Goal: Task Accomplishment & Management: Use online tool/utility

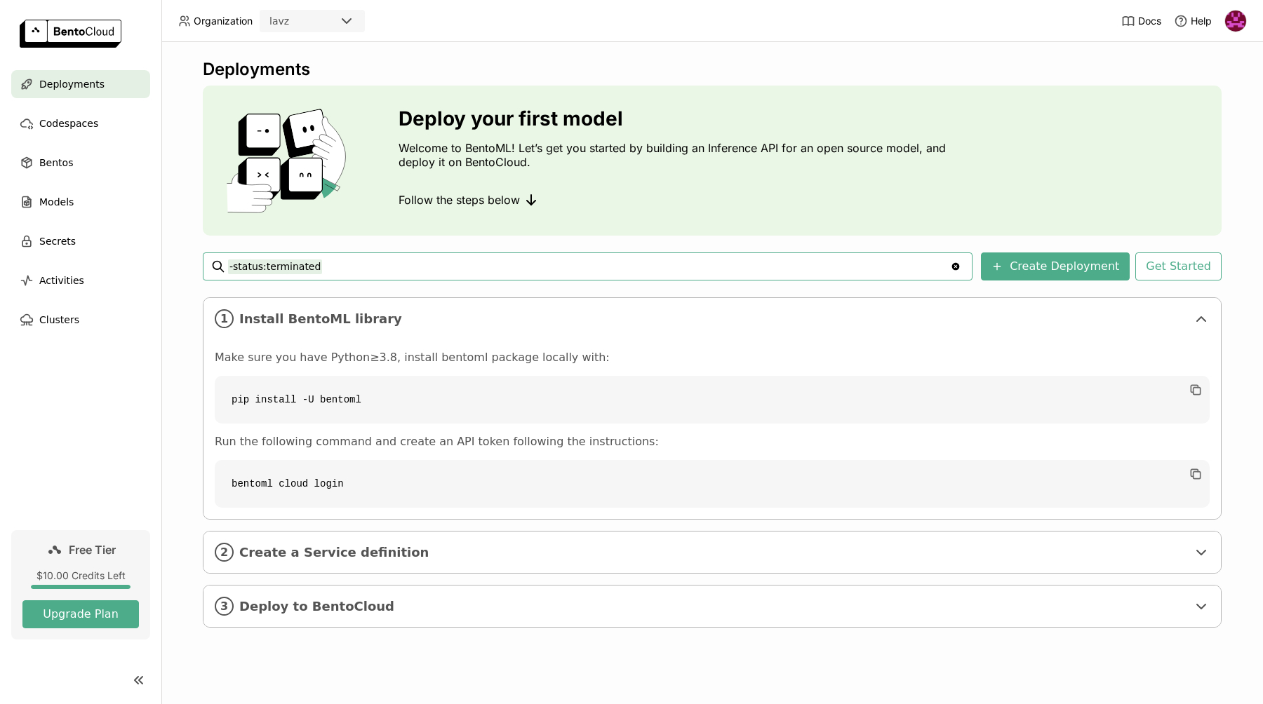
click at [433, 267] on input "-status:terminated" at bounding box center [589, 266] width 722 height 22
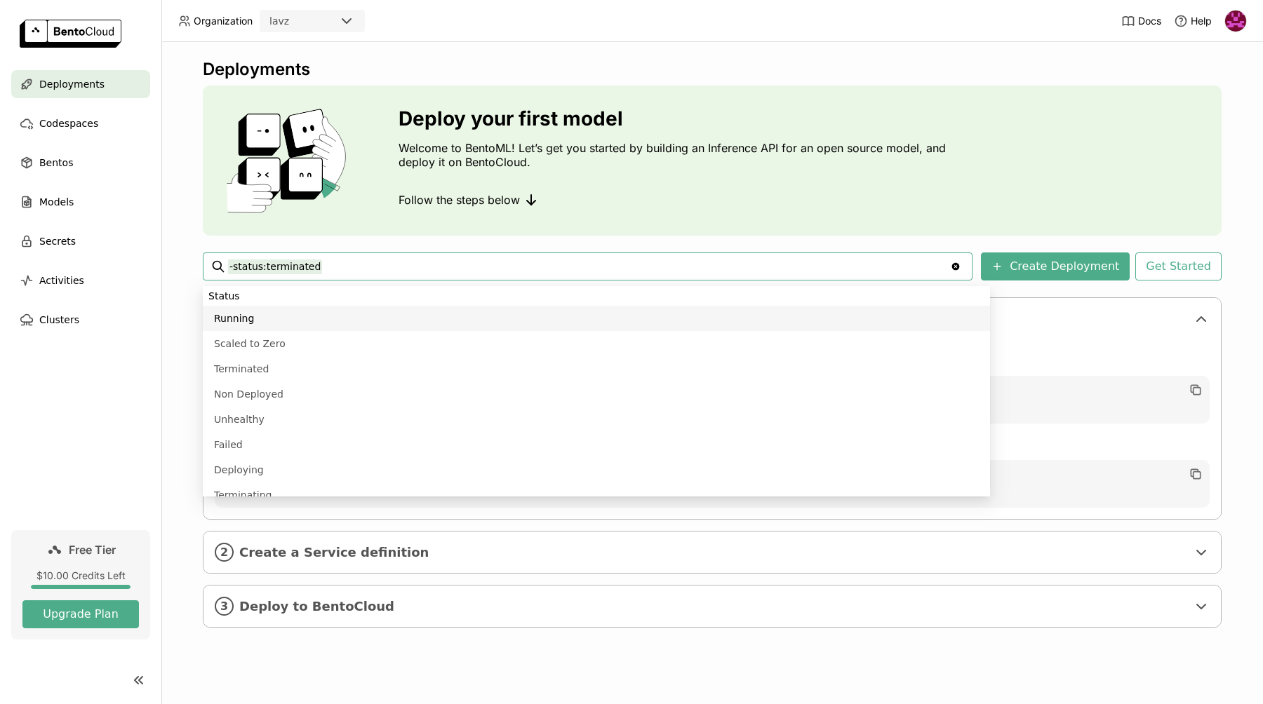
drag, startPoint x: 359, startPoint y: 262, endPoint x: 234, endPoint y: 261, distance: 125.6
click at [234, 261] on input "-status:terminated" at bounding box center [589, 266] width 722 height 22
type input "-"
click at [178, 256] on div "Deployments Deploy your first model Welcome to BentoML! Let’s get you started b…" at bounding box center [711, 373] width 1101 height 662
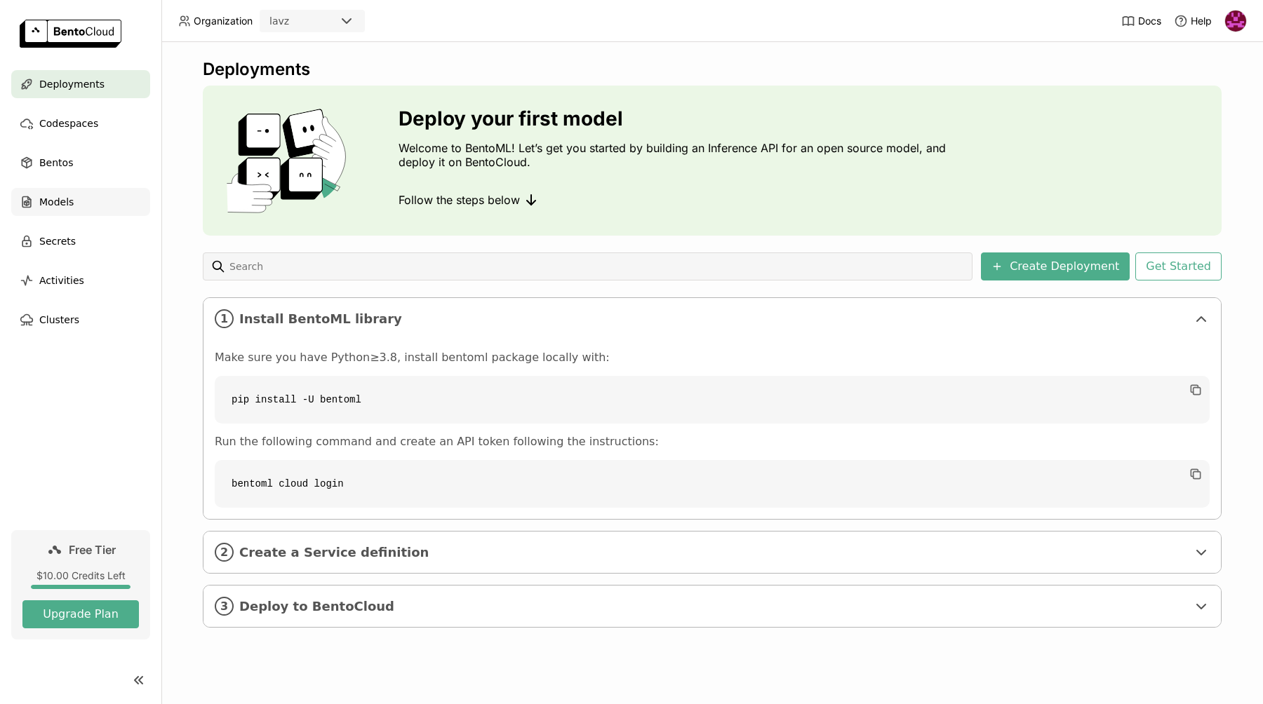
click at [60, 205] on span "Models" at bounding box center [56, 202] width 34 height 17
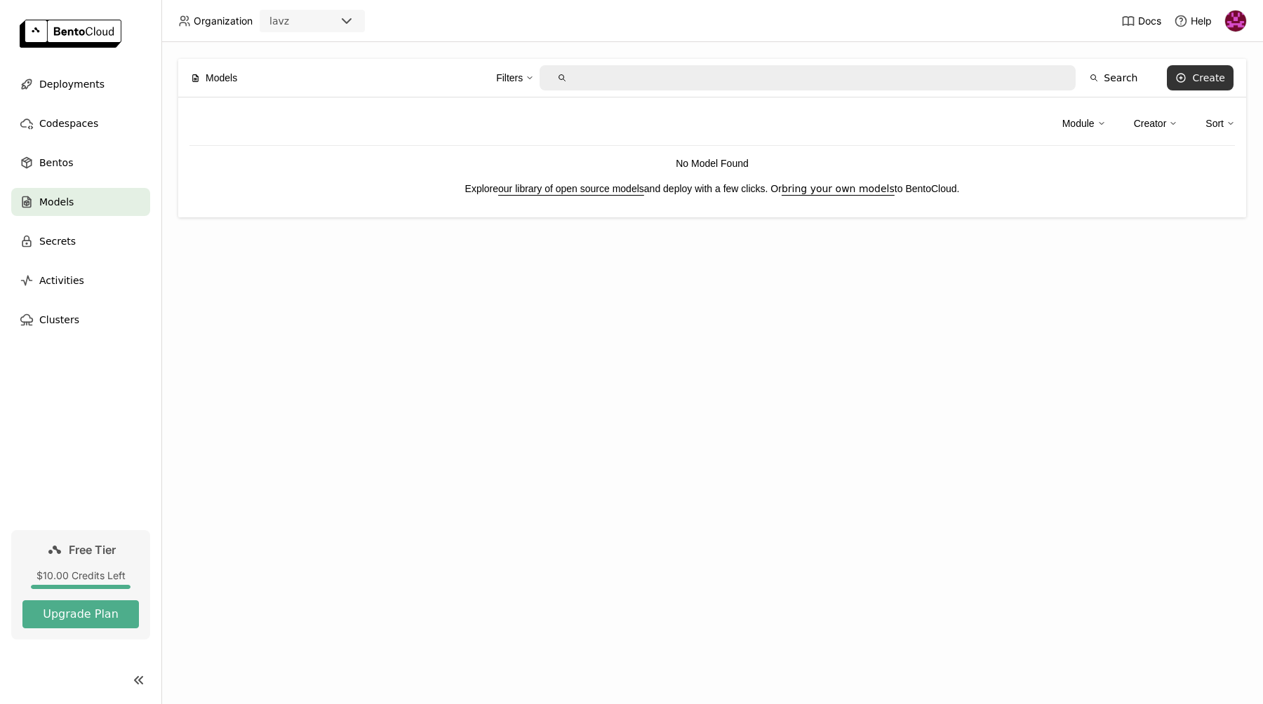
click at [1194, 84] on button "Create" at bounding box center [1199, 77] width 67 height 25
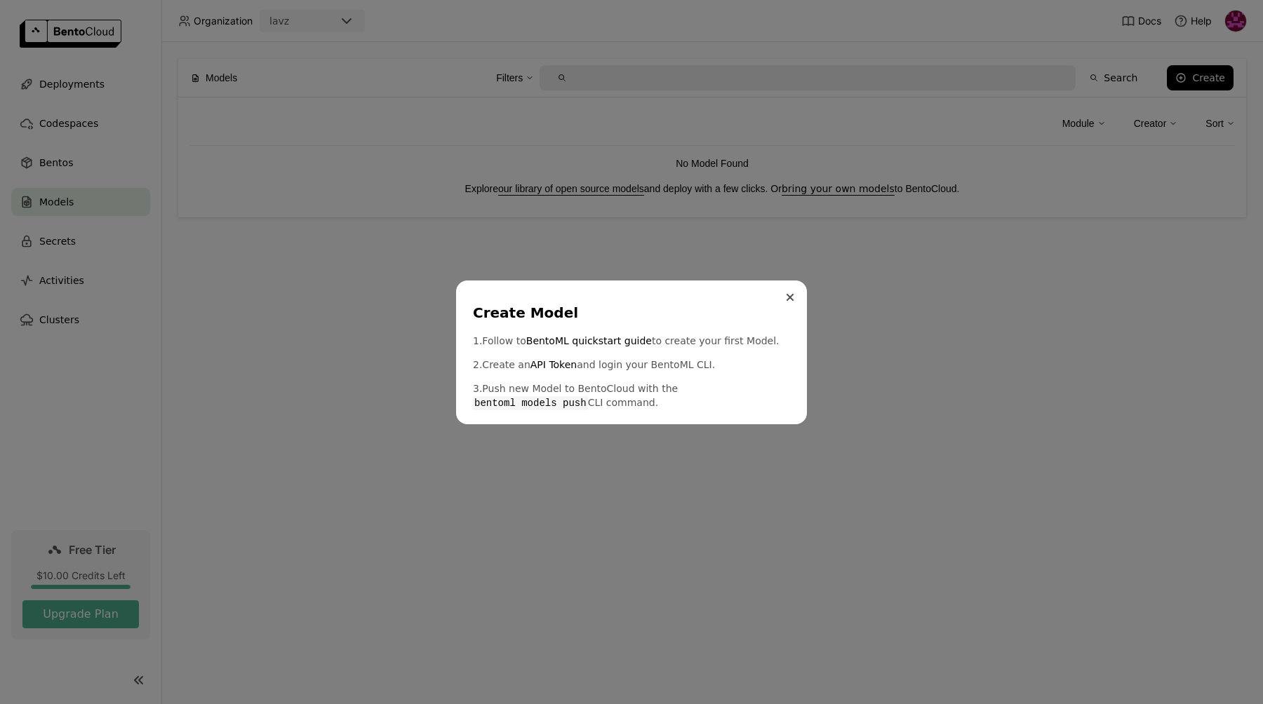
click at [787, 300] on icon "Close" at bounding box center [790, 298] width 6 height 6
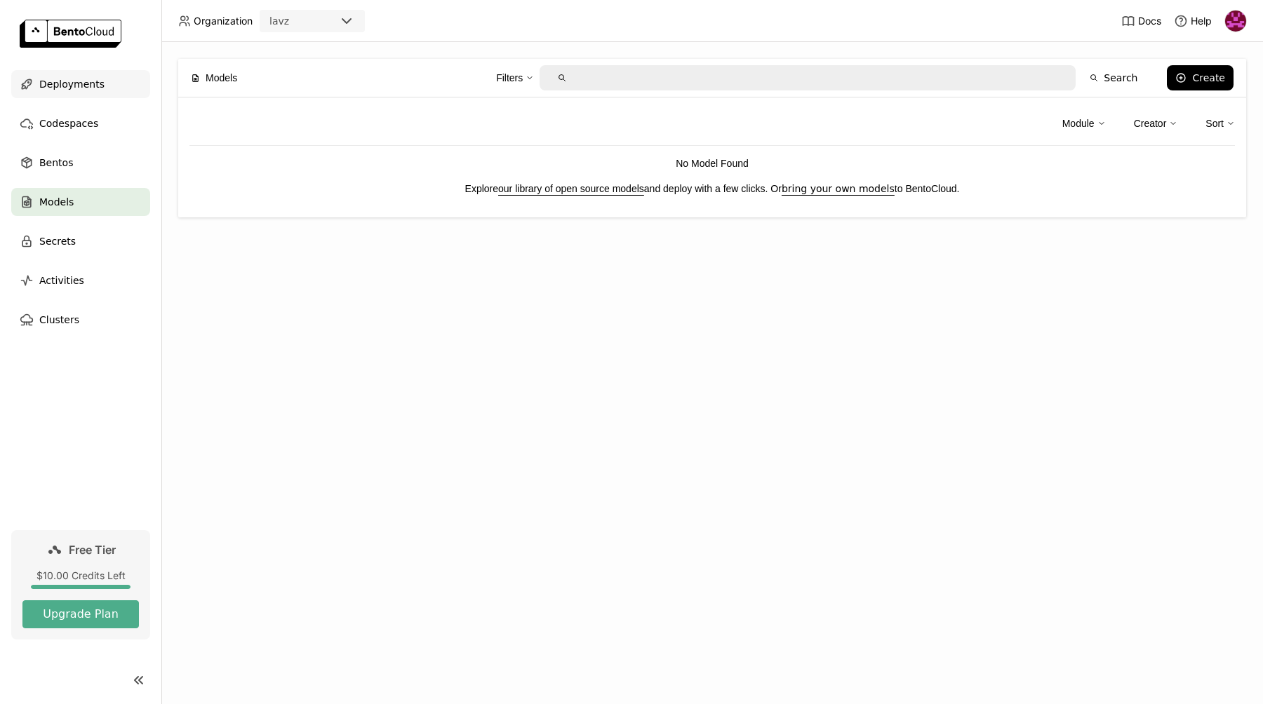
click at [59, 85] on span "Deployments" at bounding box center [71, 84] width 65 height 17
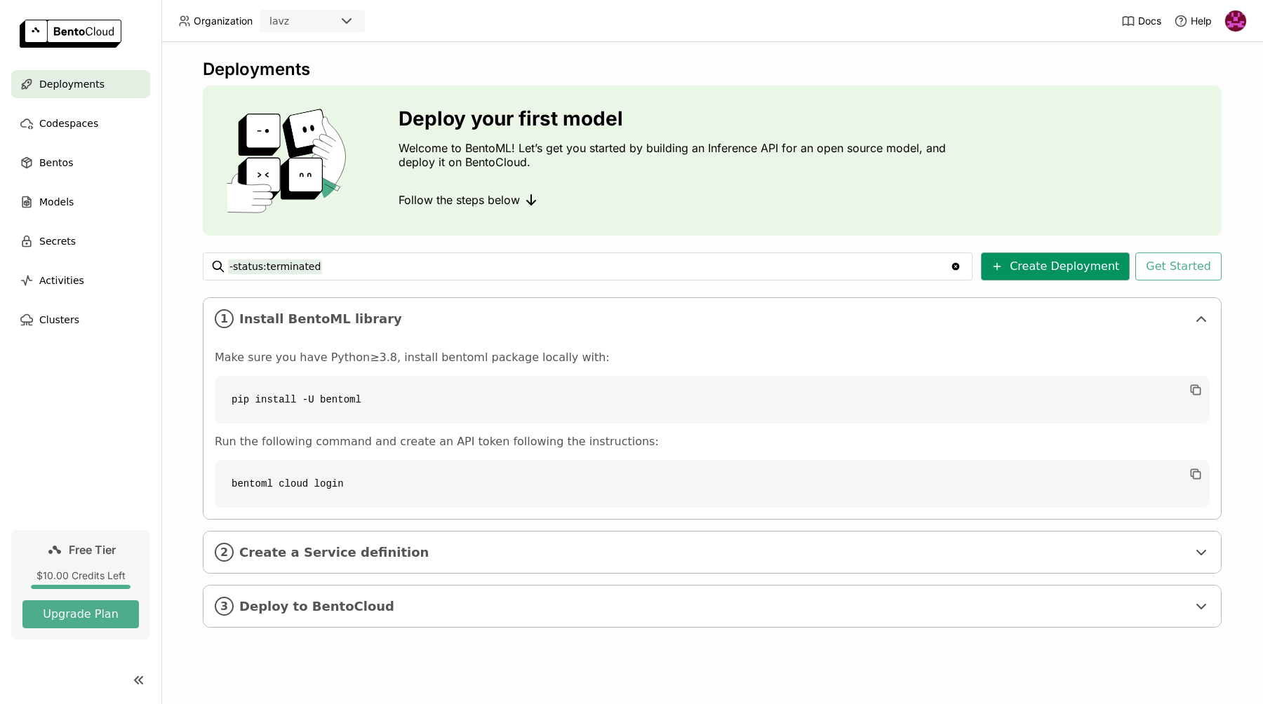
click at [1042, 265] on button "Create Deployment" at bounding box center [1055, 267] width 149 height 28
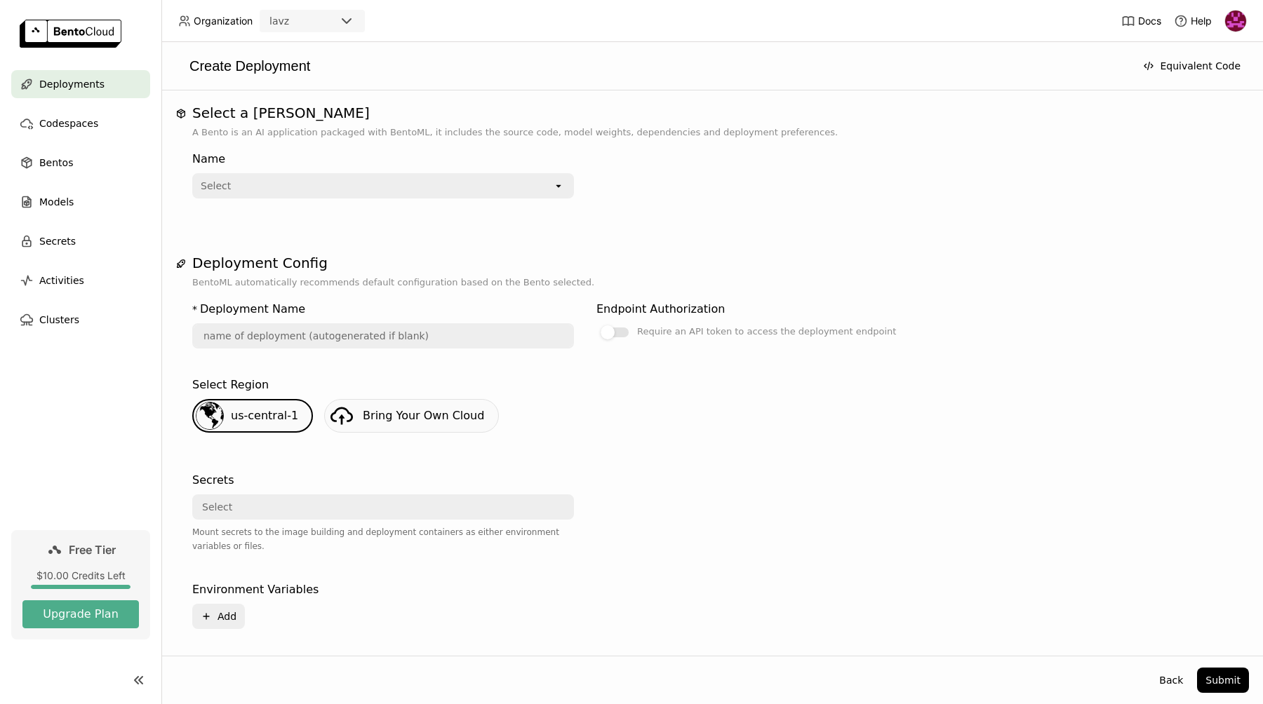
click at [549, 186] on div "Select" at bounding box center [373, 186] width 359 height 22
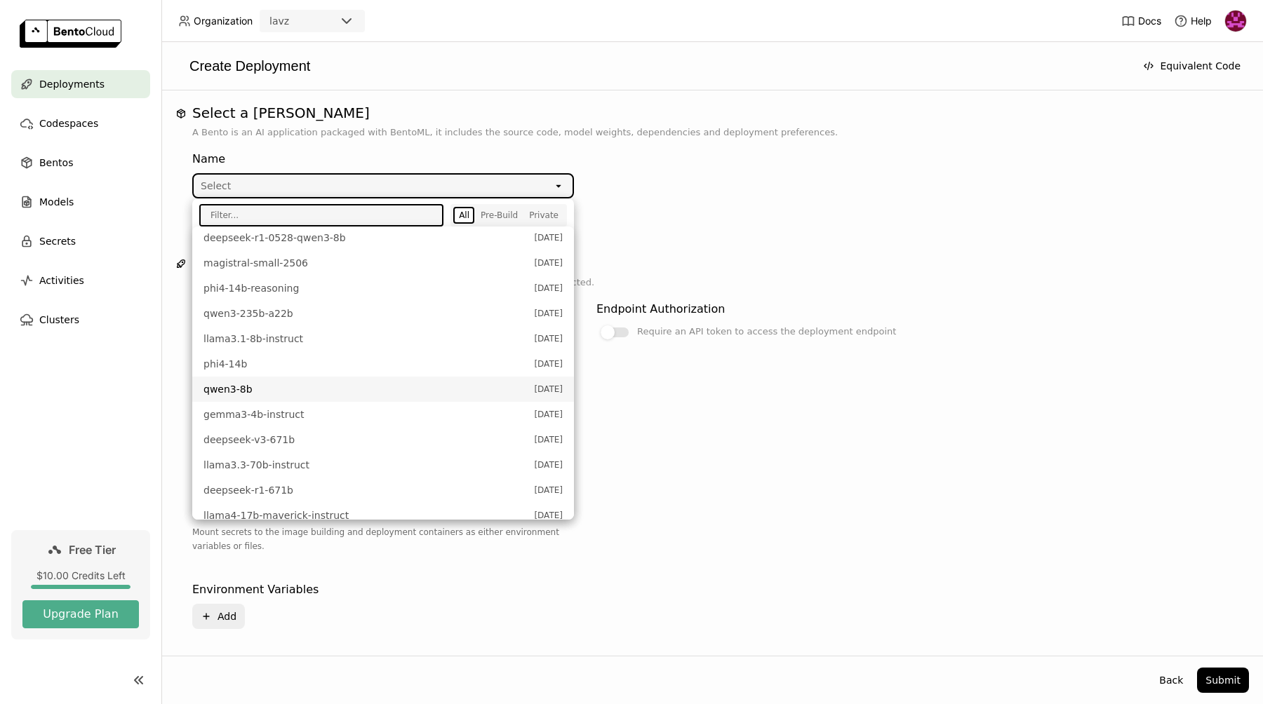
scroll to position [320, 0]
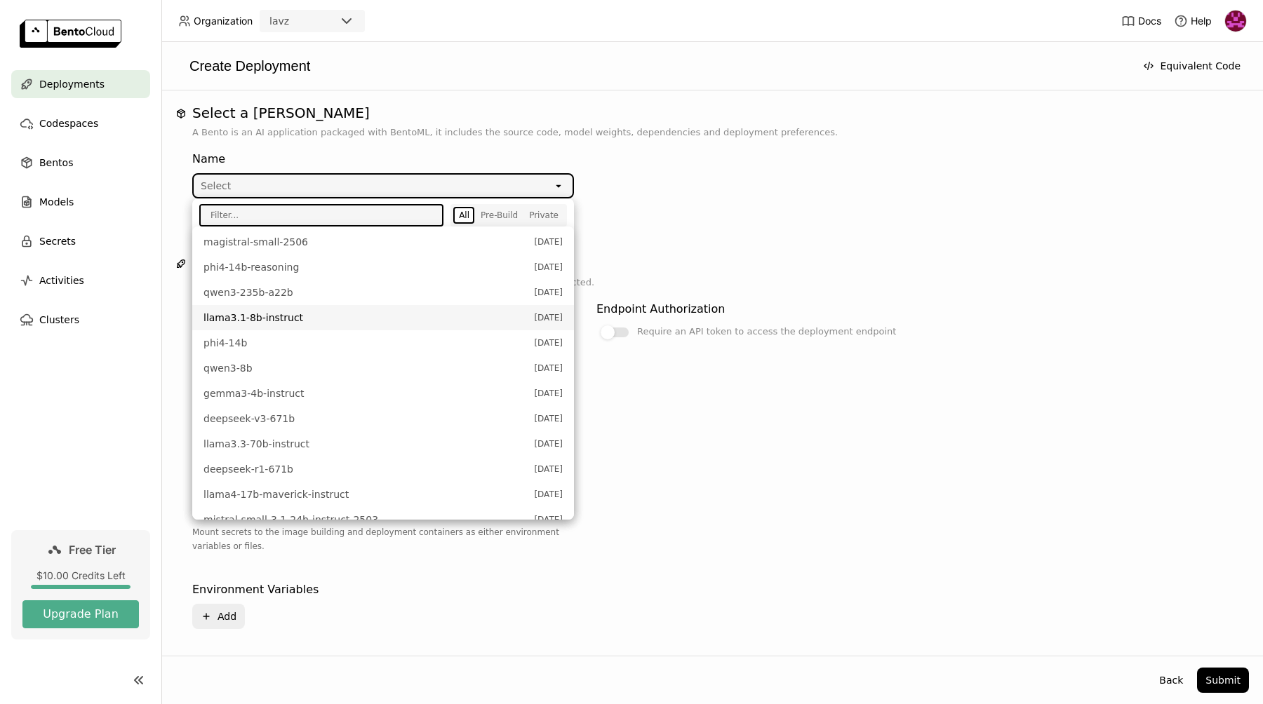
click at [247, 318] on span "llama3.1-8b-instruct" at bounding box center [364, 318] width 323 height 14
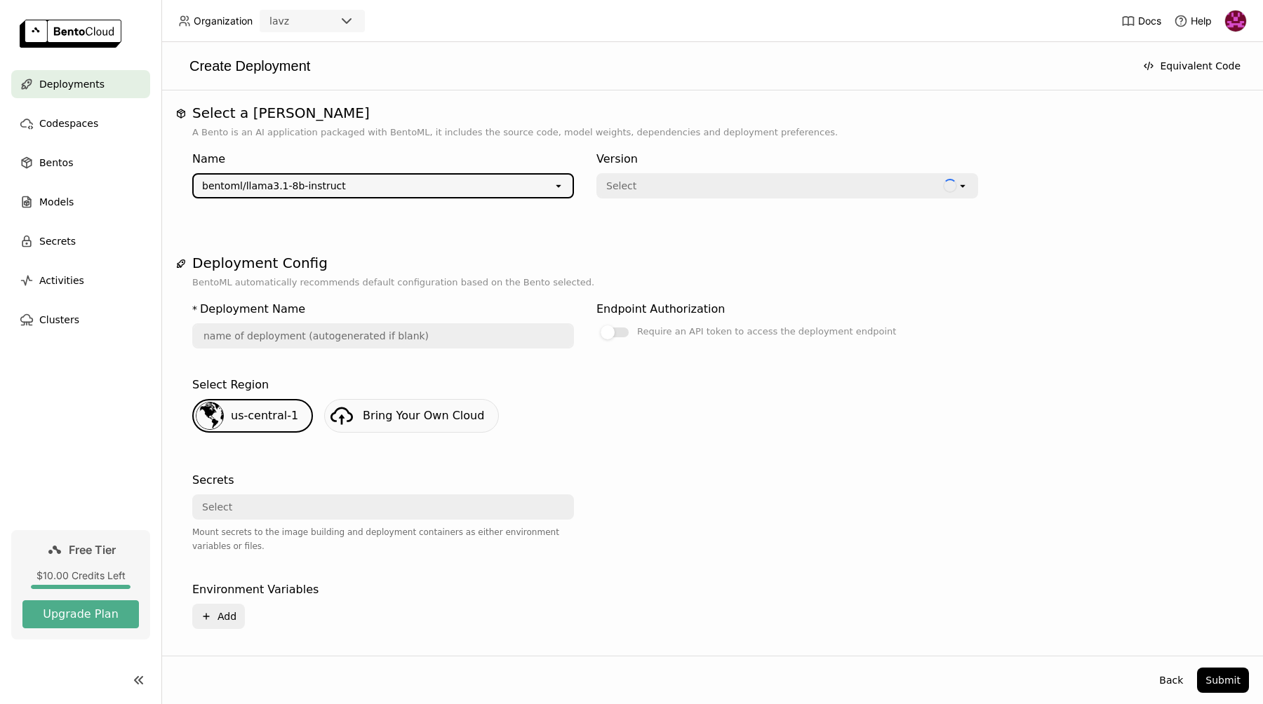
type input "llama-3-1-8-b-instruct-vkrf"
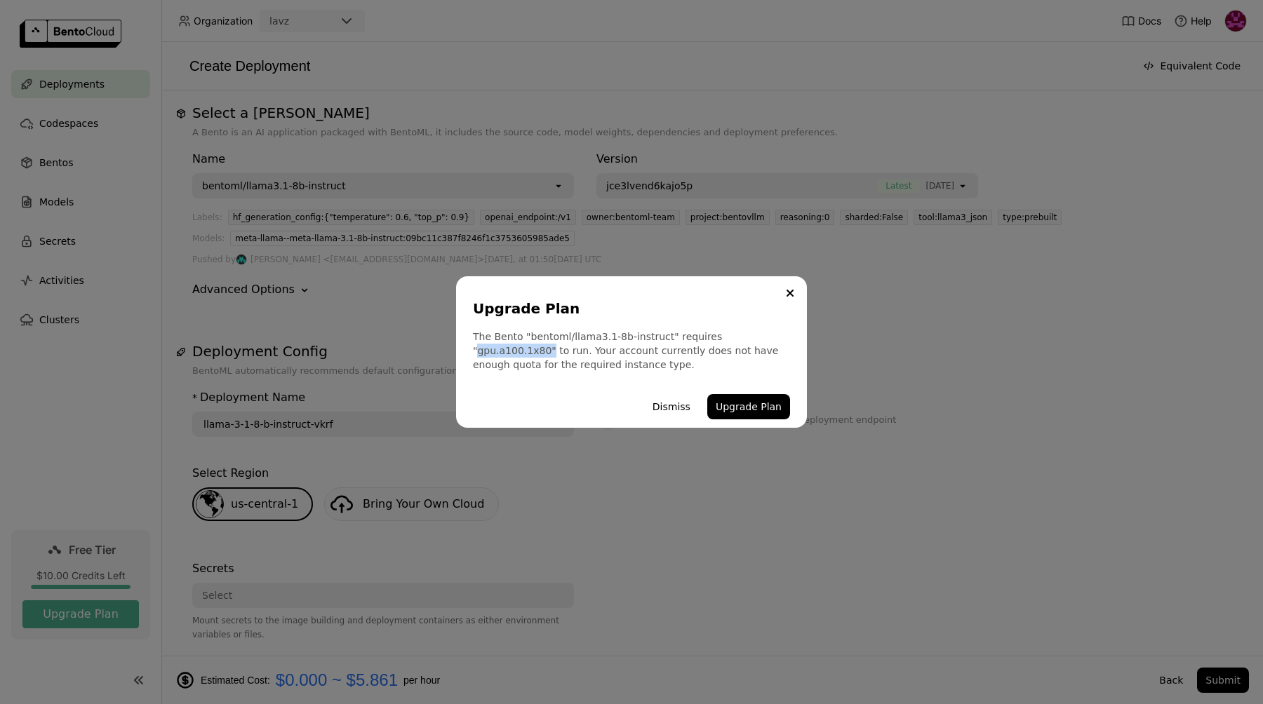
drag, startPoint x: 711, startPoint y: 337, endPoint x: 803, endPoint y: 337, distance: 92.6
click at [803, 337] on div "Upgrade Plan The Bento "bentoml/llama3.1-8b-instruct" requires "gpu.a100.1x80" …" at bounding box center [631, 352] width 351 height 152
click at [672, 408] on button "Dismiss" at bounding box center [671, 406] width 55 height 25
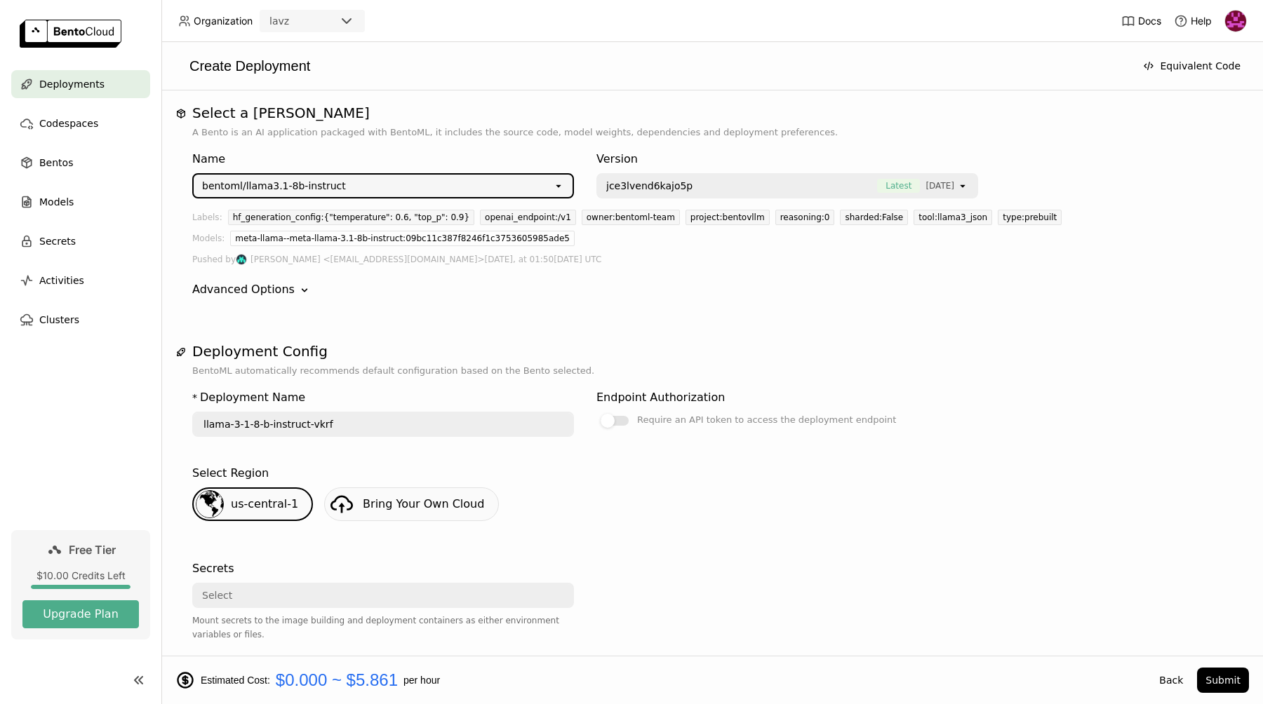
click at [542, 187] on div "bentoml/llama3.1-8b-instruct" at bounding box center [373, 186] width 359 height 22
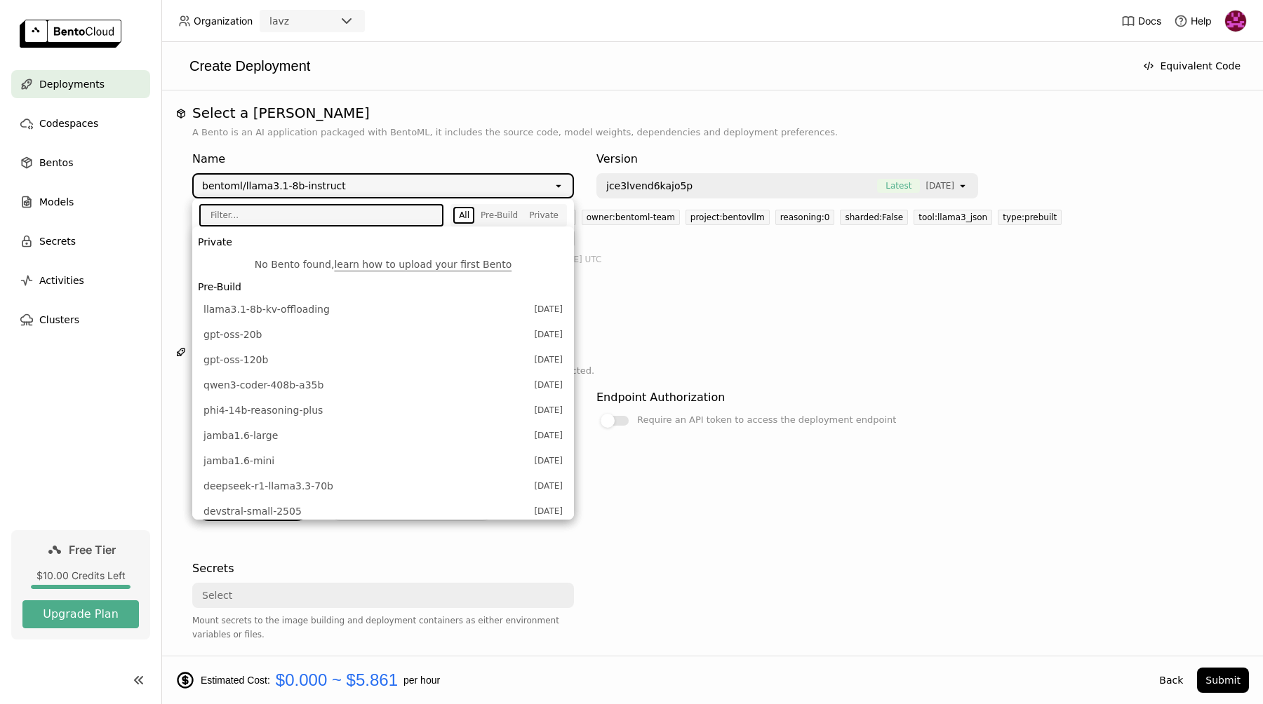
scroll to position [264, 0]
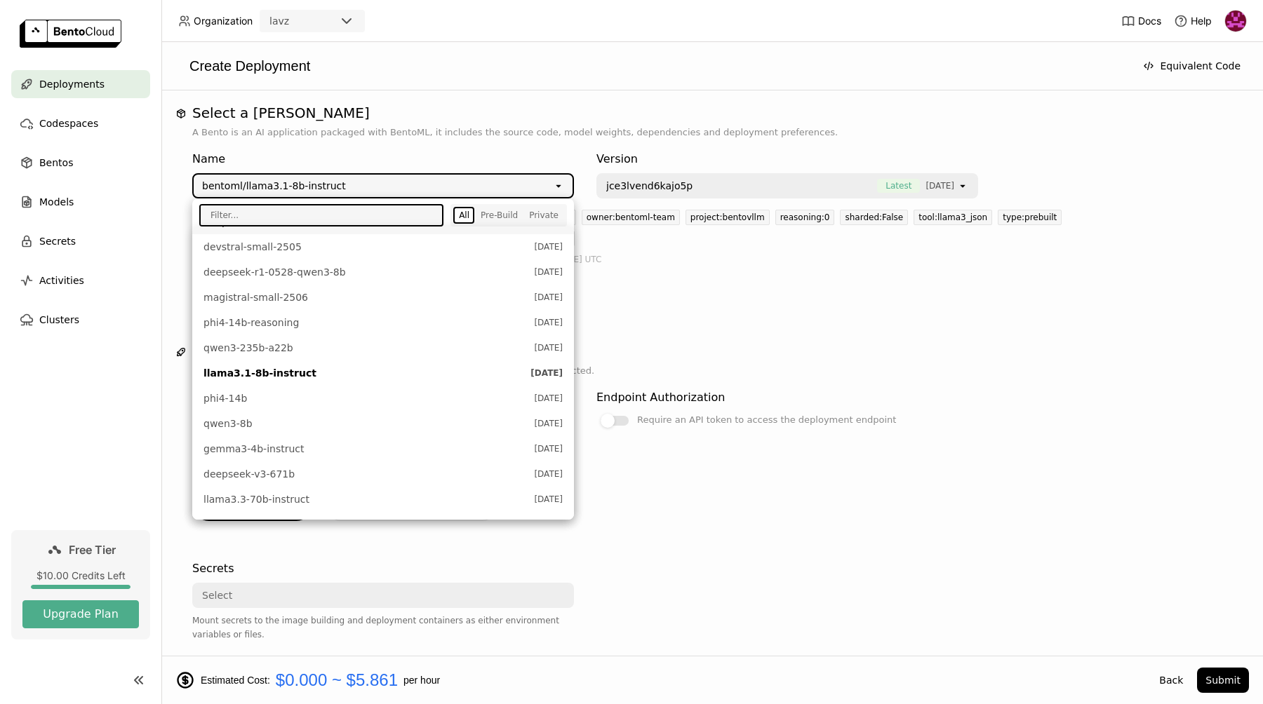
click at [373, 195] on div "bentoml/llama3.1-8b-instruct" at bounding box center [373, 186] width 359 height 22
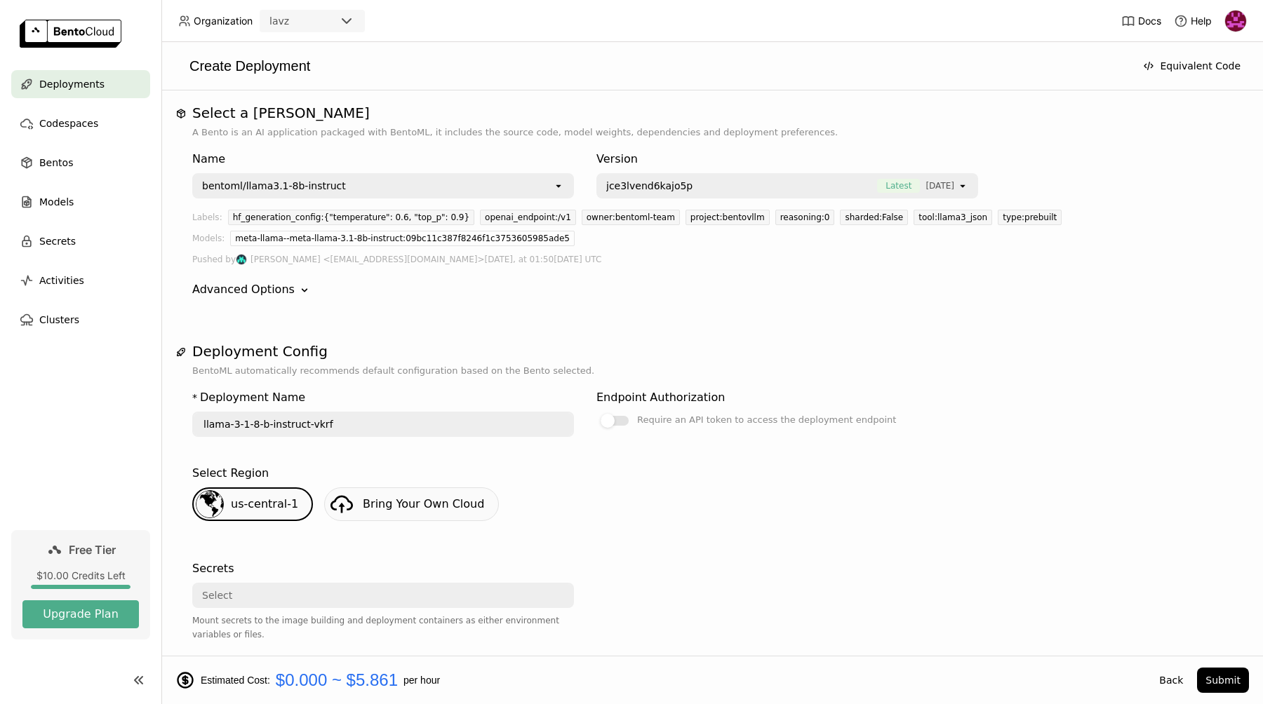
click at [352, 187] on div "bentoml/llama3.1-8b-instruct" at bounding box center [373, 186] width 359 height 22
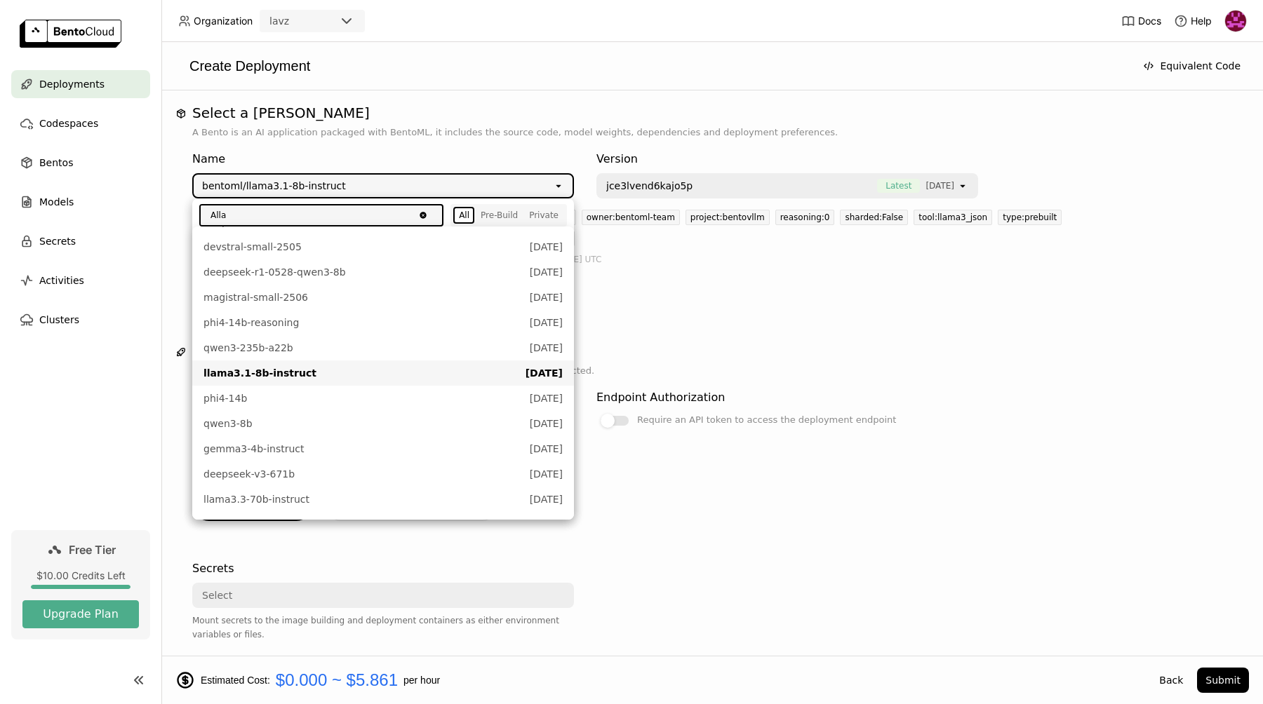
scroll to position [0, 0]
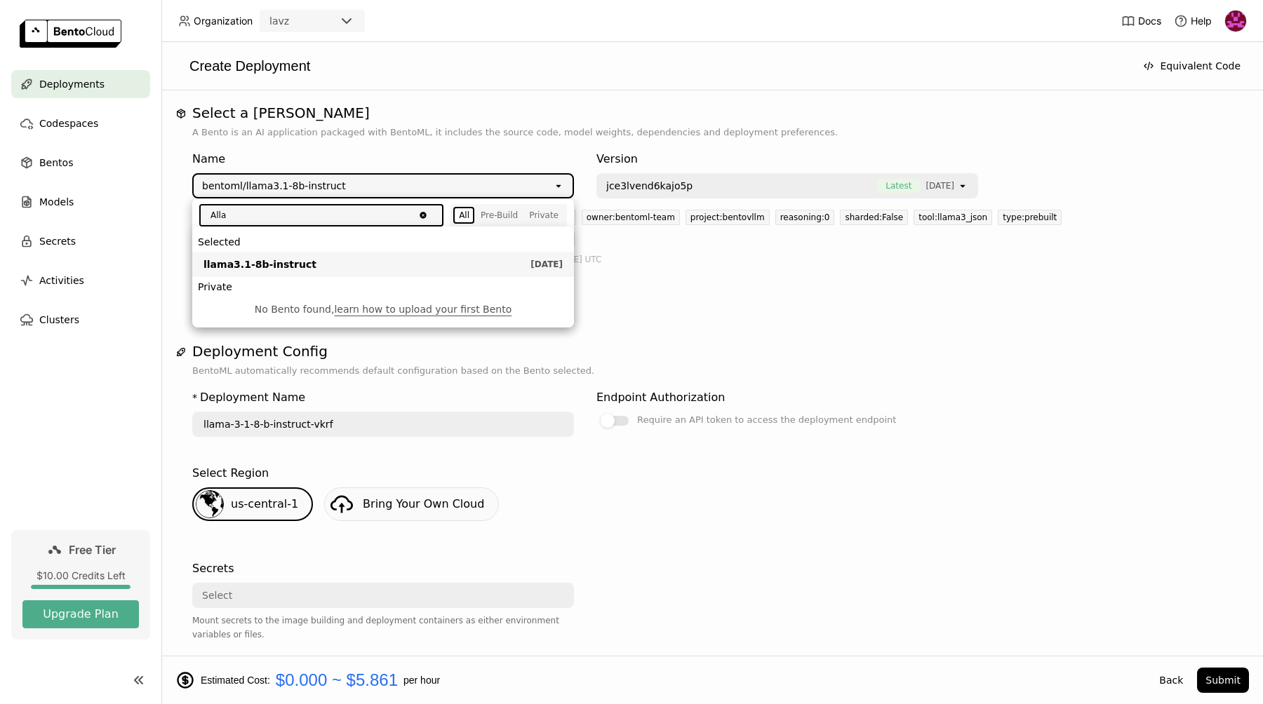
type input "All"
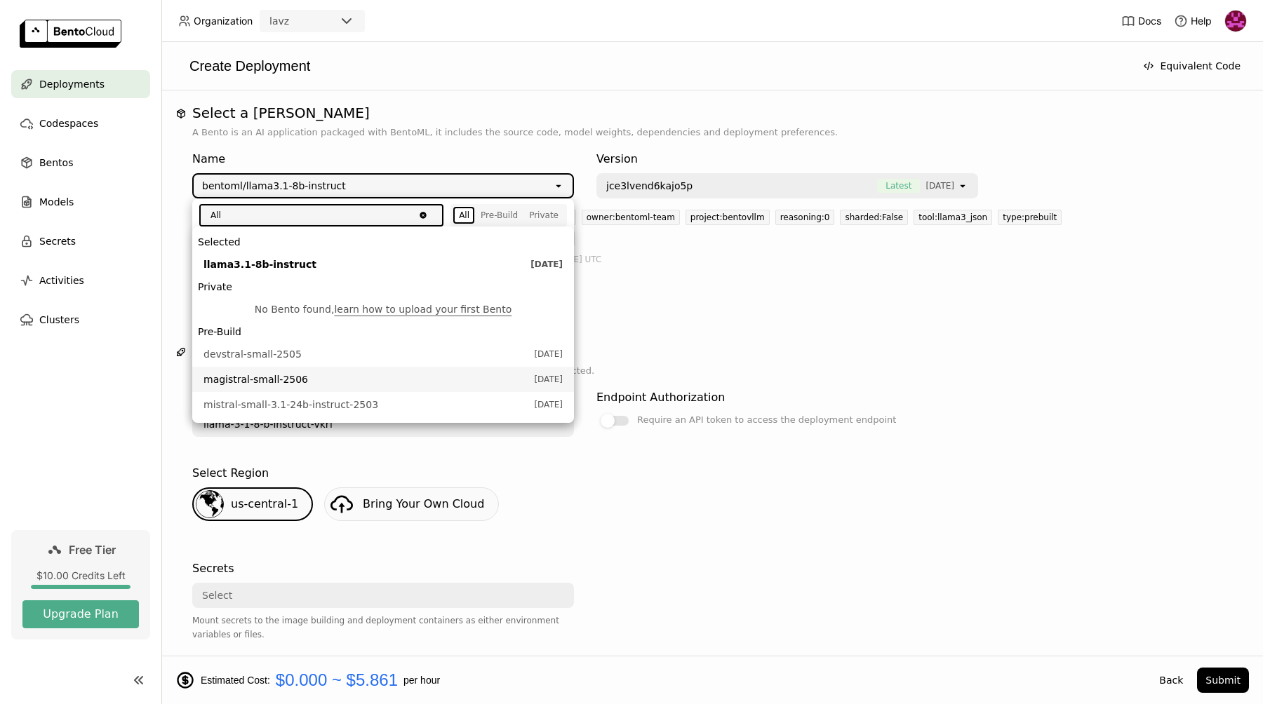
click at [283, 382] on span "magistral-small-2506" at bounding box center [364, 379] width 323 height 14
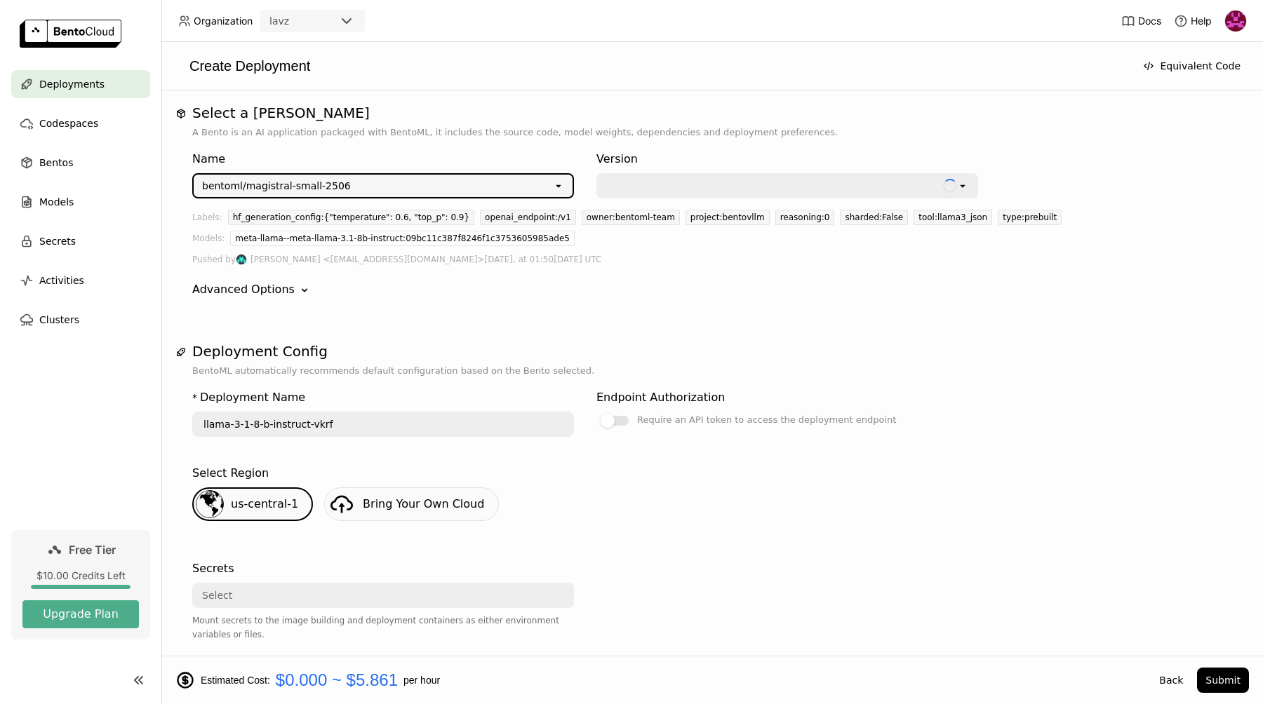
type input "magistral-small-2506-smmu"
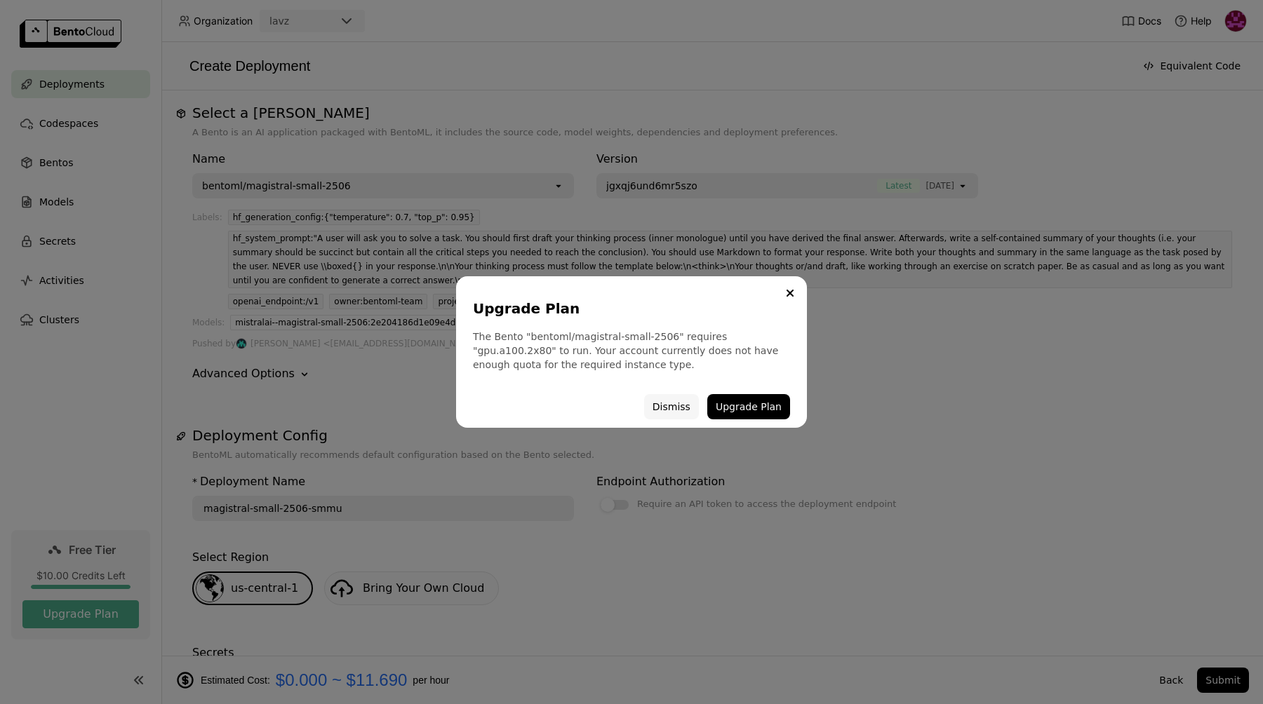
click at [680, 408] on button "Dismiss" at bounding box center [671, 406] width 55 height 25
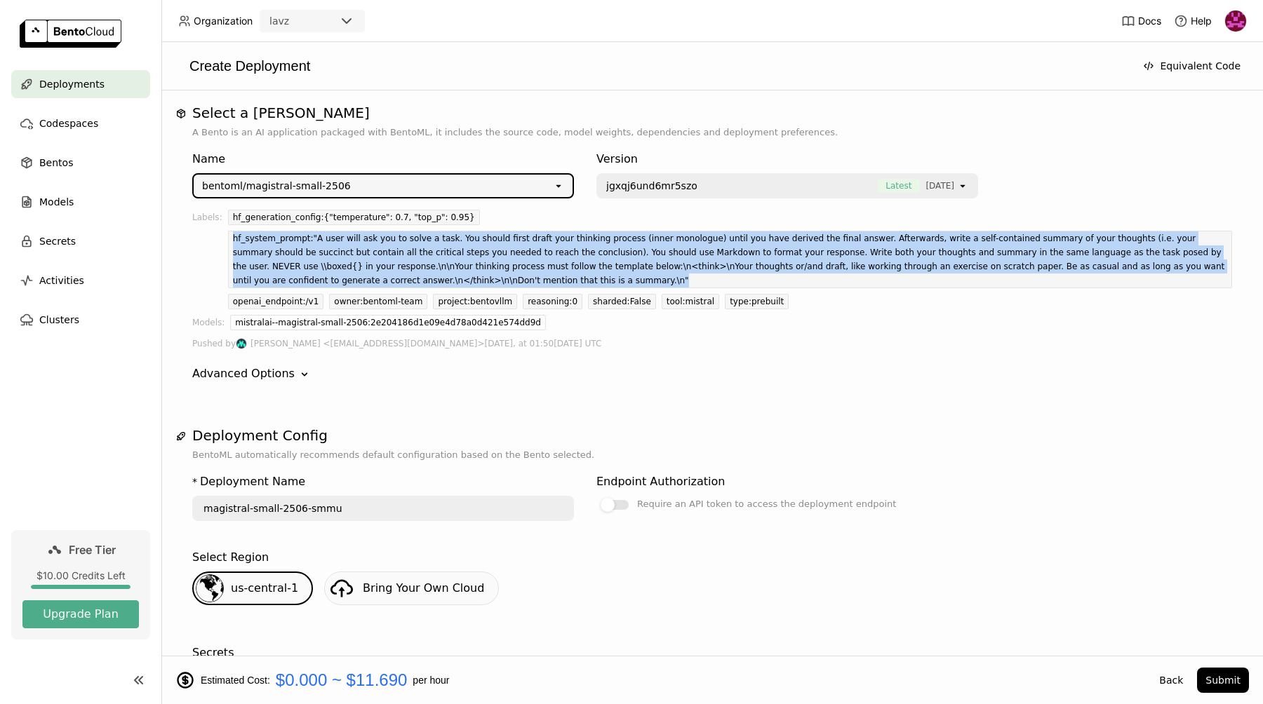
drag, startPoint x: 232, startPoint y: 241, endPoint x: 539, endPoint y: 290, distance: 311.2
click at [539, 290] on div "hf_generation_config:{"temperature": 0.7, "top_p": 0.95} hf_system_prompt:"A us…" at bounding box center [730, 262] width 1004 height 105
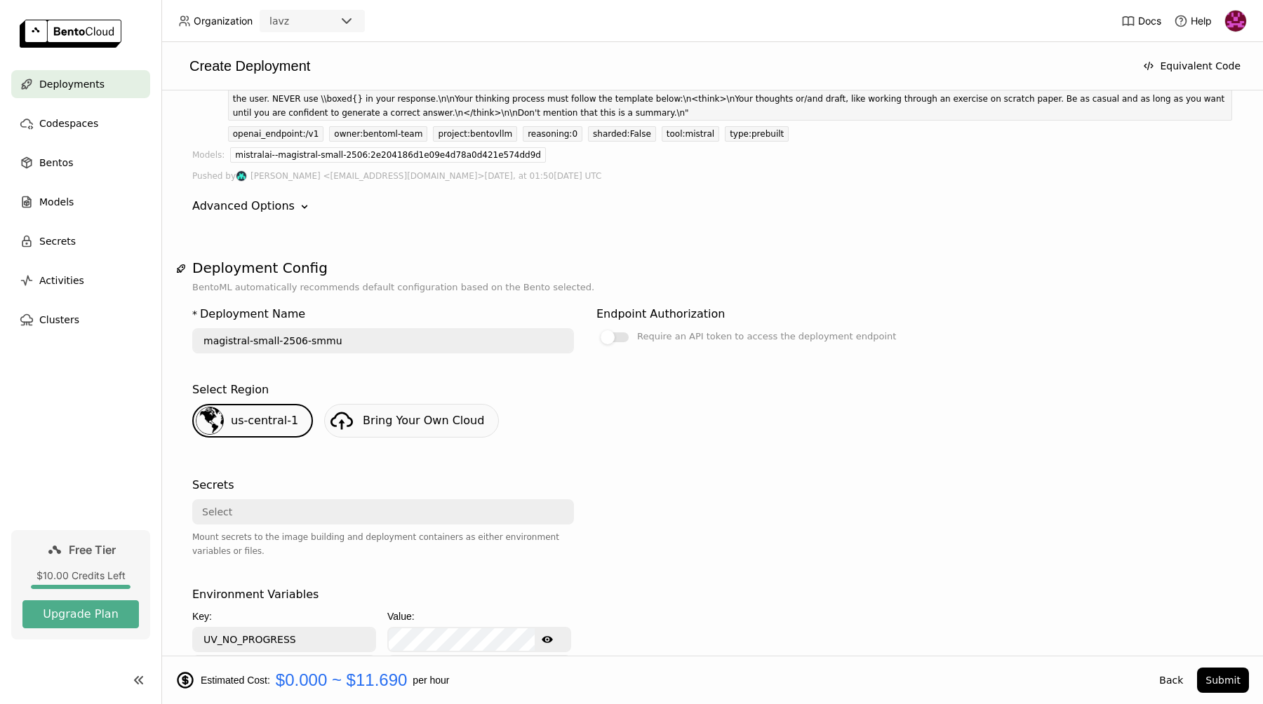
scroll to position [232, 0]
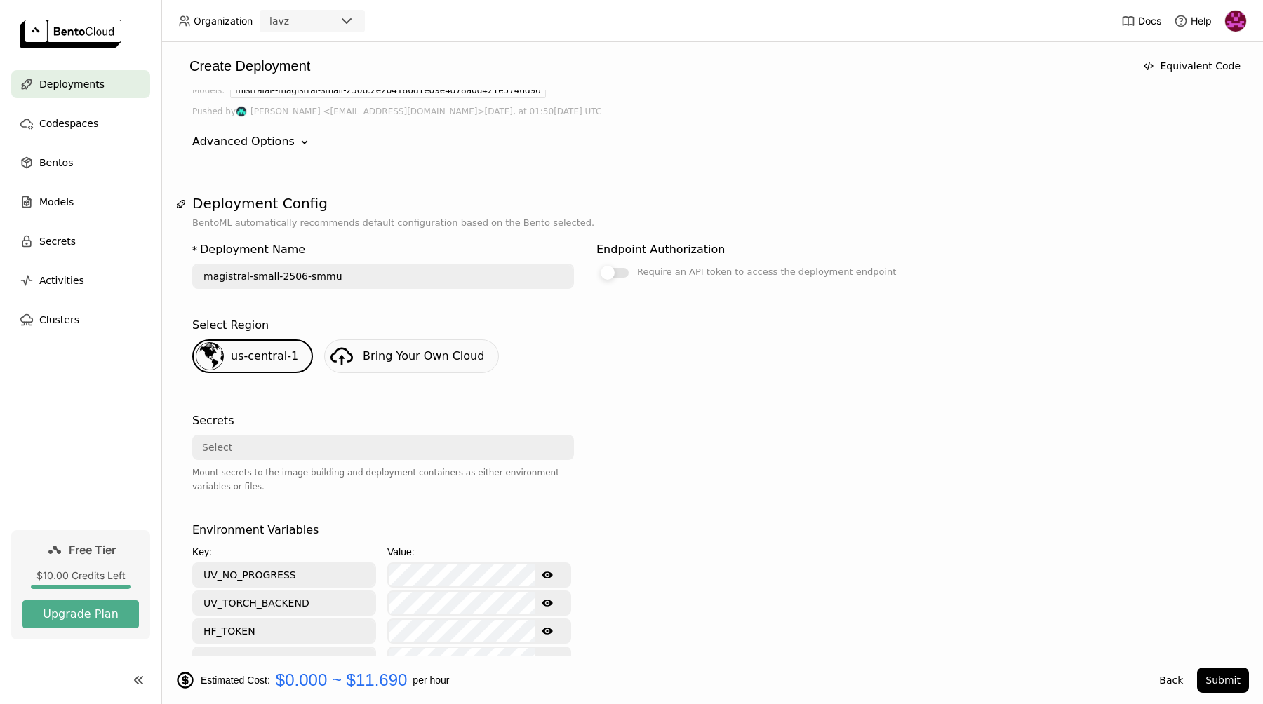
click at [621, 274] on div at bounding box center [614, 273] width 28 height 10
click at [596, 496] on input "Require an API token to access the deployment endpoint" at bounding box center [596, 496] width 0 height 0
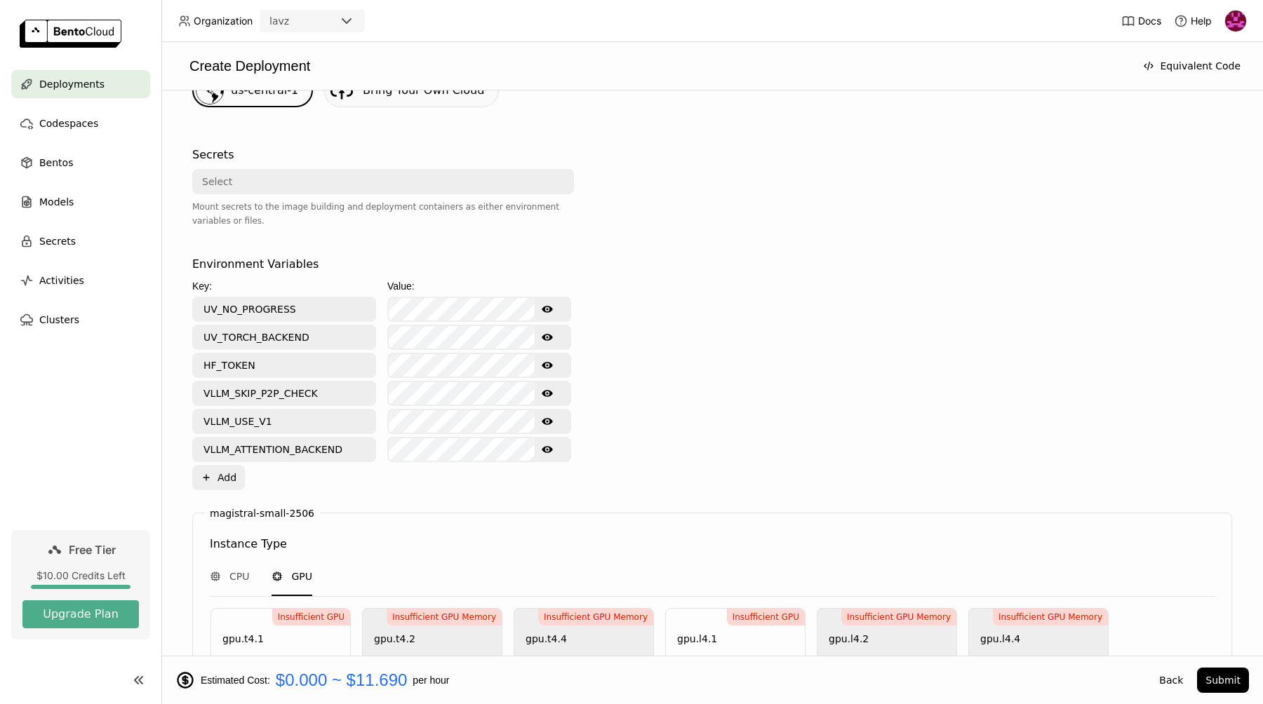
scroll to position [530, 0]
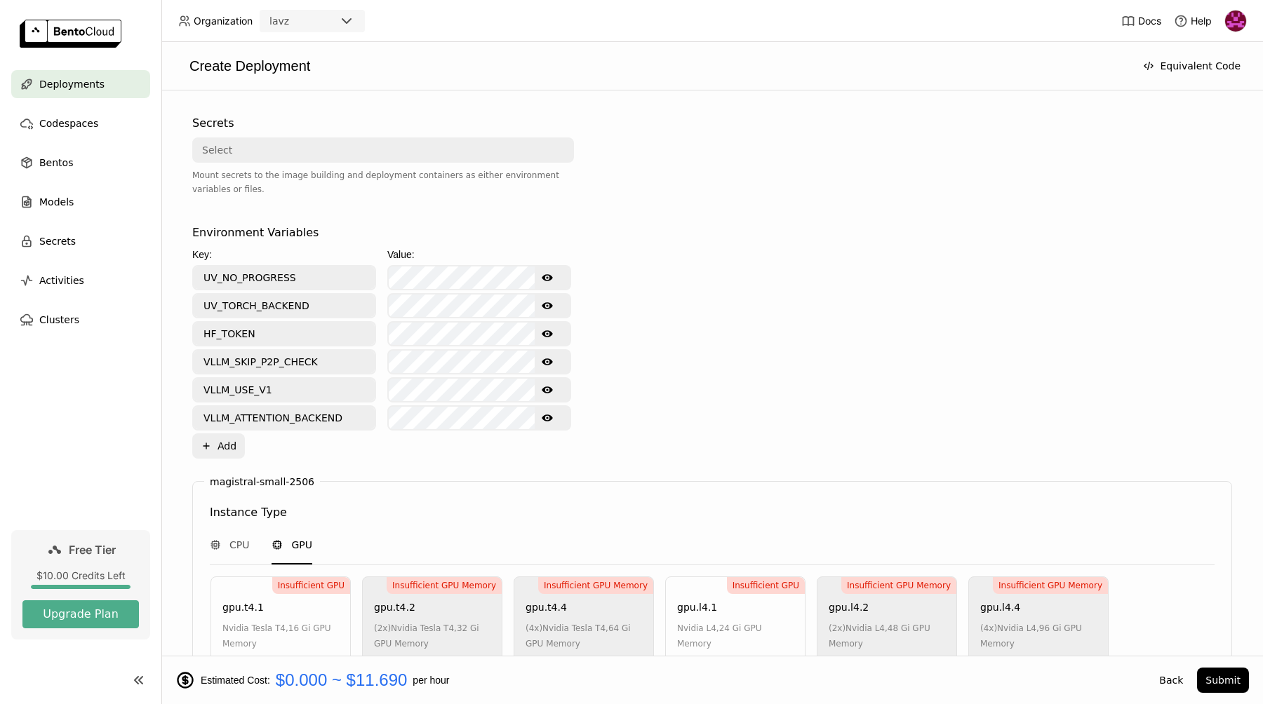
click at [253, 152] on div "Select" at bounding box center [379, 150] width 370 height 22
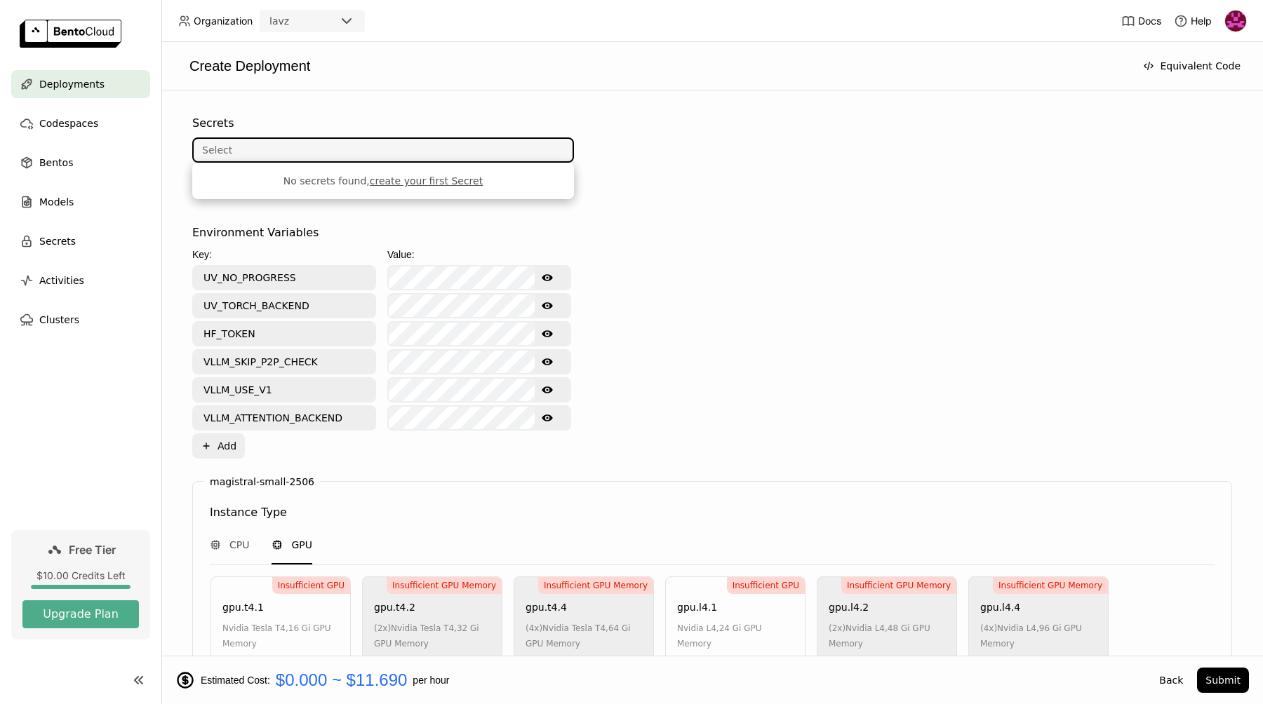
click at [680, 253] on div "Environment Variables Key: Value: UV_NO_PROGRESS Show password text UV_TORCH_BA…" at bounding box center [711, 341] width 1039 height 234
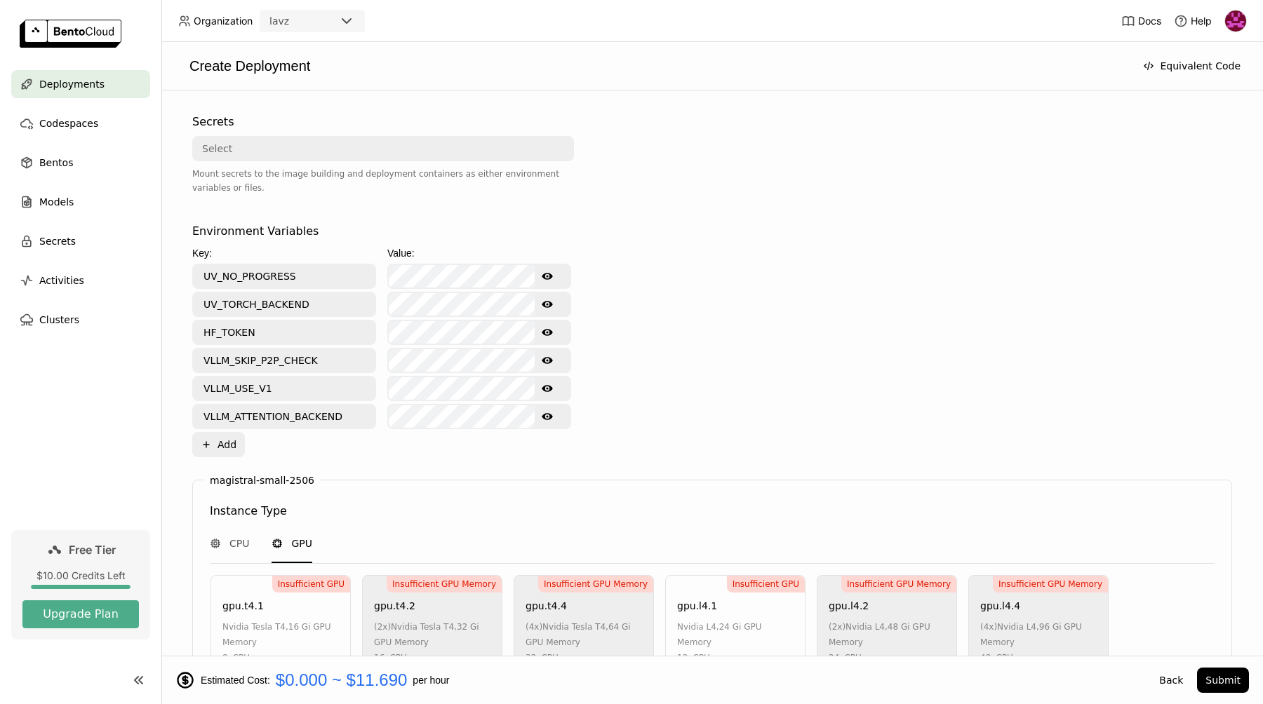
scroll to position [0, 0]
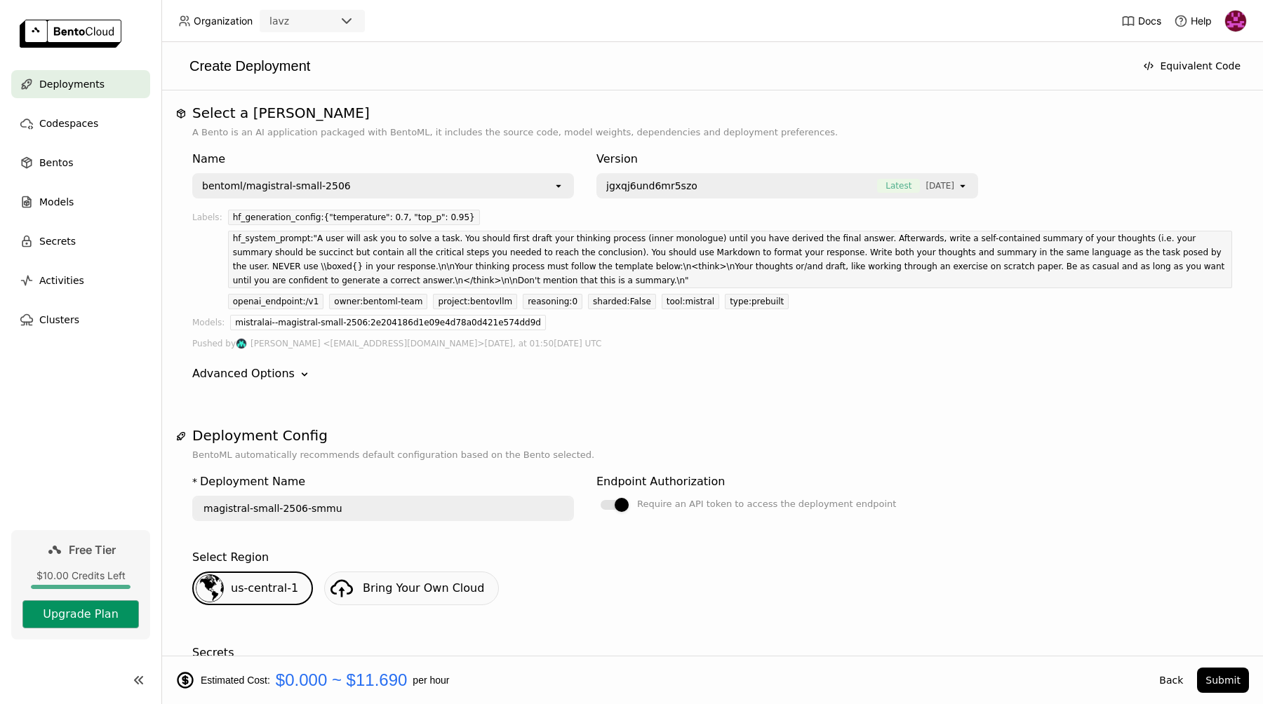
click at [80, 614] on button "Upgrade Plan" at bounding box center [80, 614] width 116 height 28
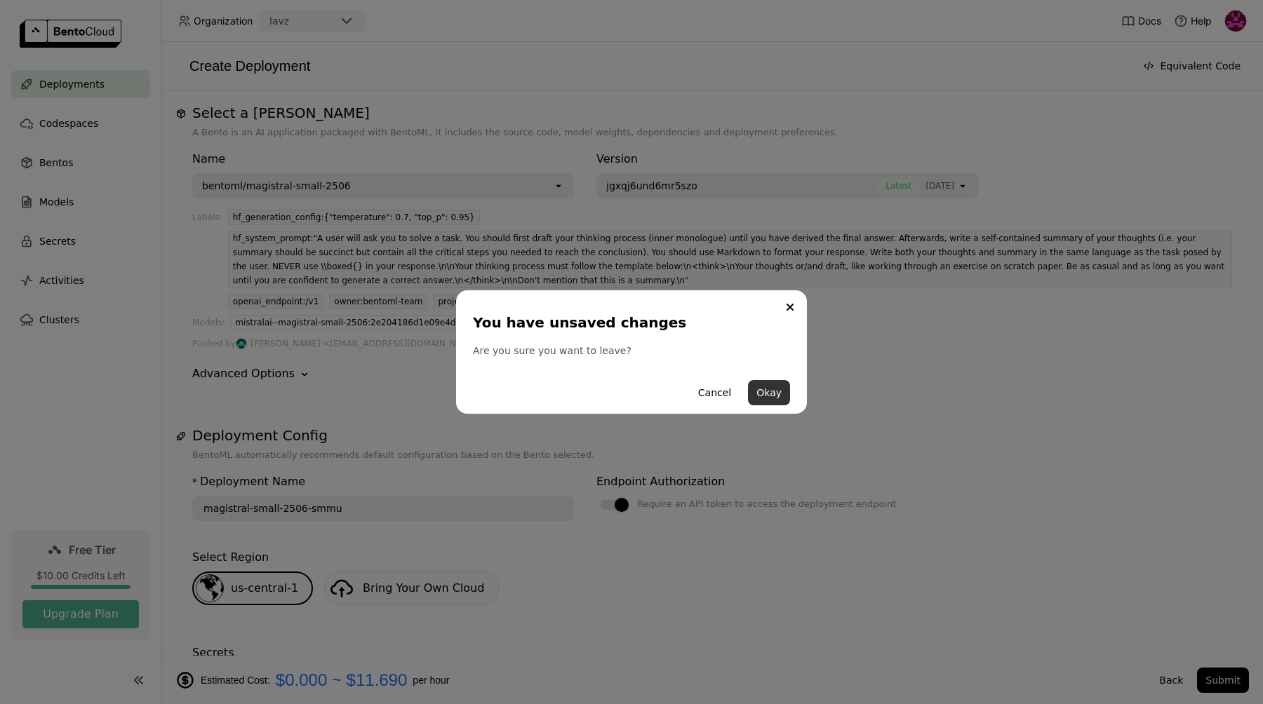
click at [774, 392] on button "Okay" at bounding box center [769, 392] width 42 height 25
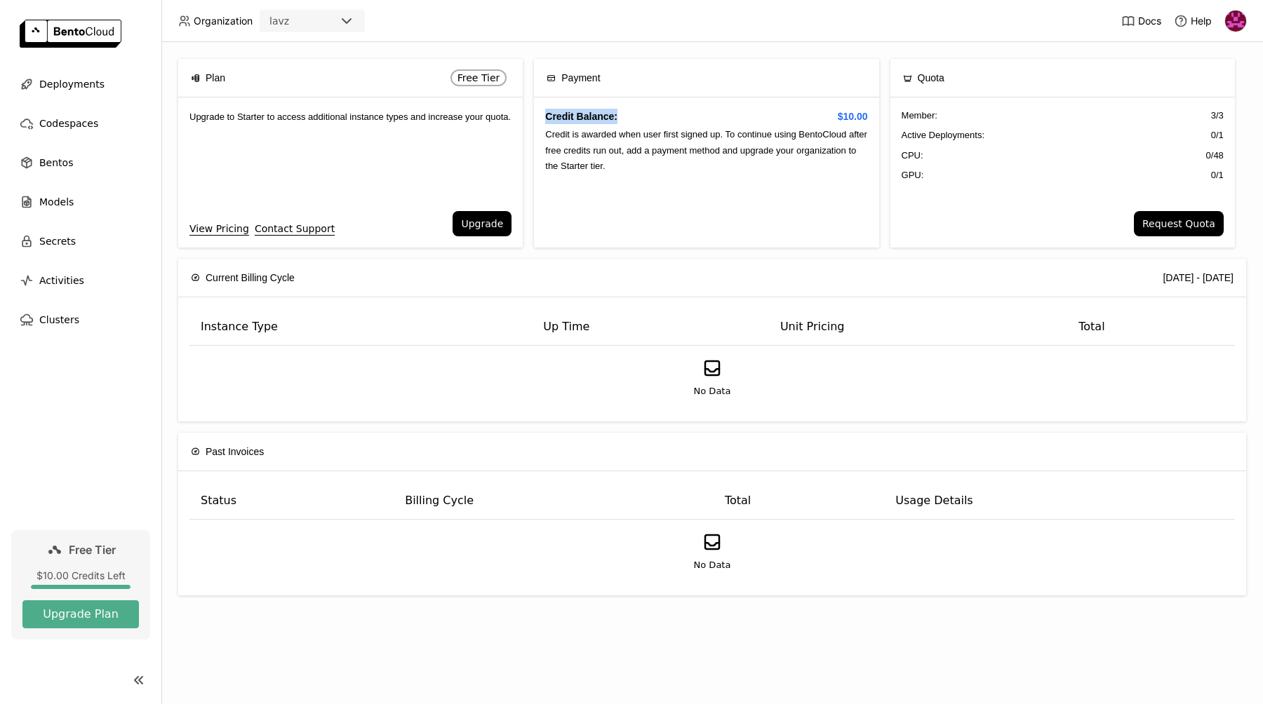
drag, startPoint x: 545, startPoint y: 119, endPoint x: 638, endPoint y: 116, distance: 93.3
click at [639, 117] on h4 "Credit Balance: $10.00" at bounding box center [706, 116] width 322 height 15
click at [748, 161] on div "Credit Balance: $10.00 Credit is awarded when user first signed up. To continue…" at bounding box center [706, 172] width 344 height 150
click at [485, 220] on button "Upgrade" at bounding box center [481, 223] width 59 height 25
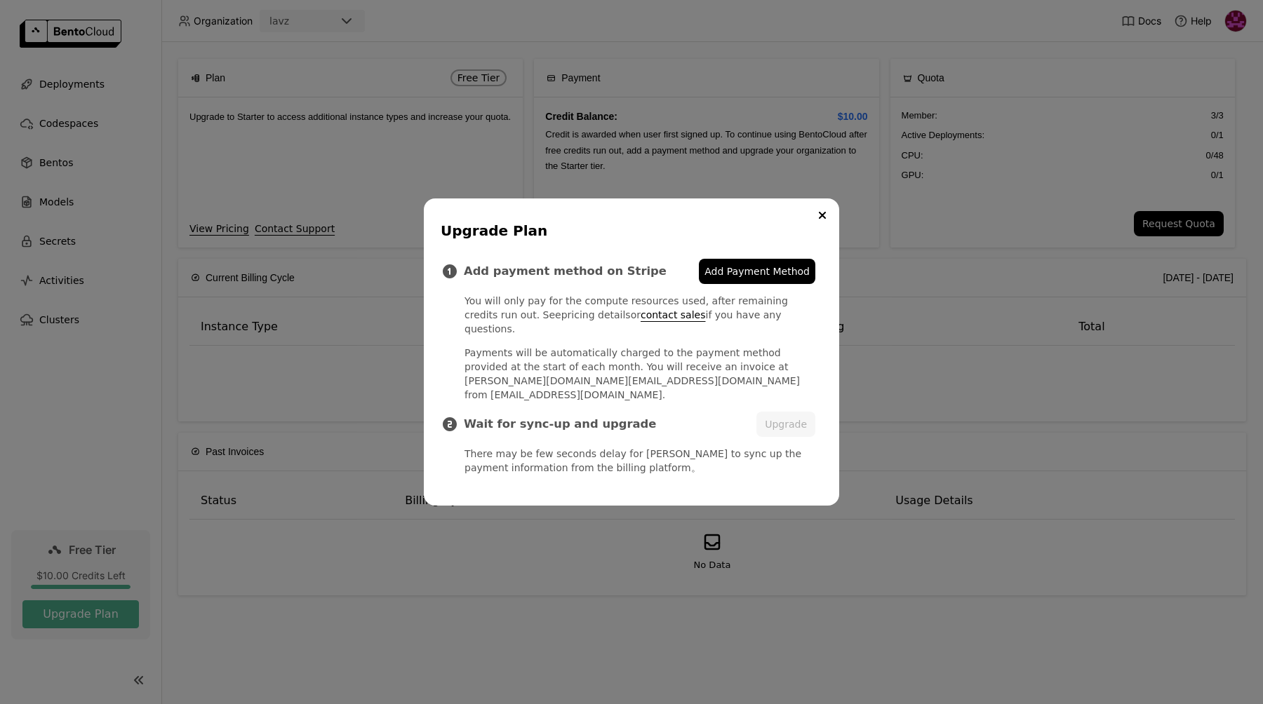
click at [561, 321] on link "pricing details" at bounding box center [595, 314] width 69 height 11
